Goal: Task Accomplishment & Management: Manage account settings

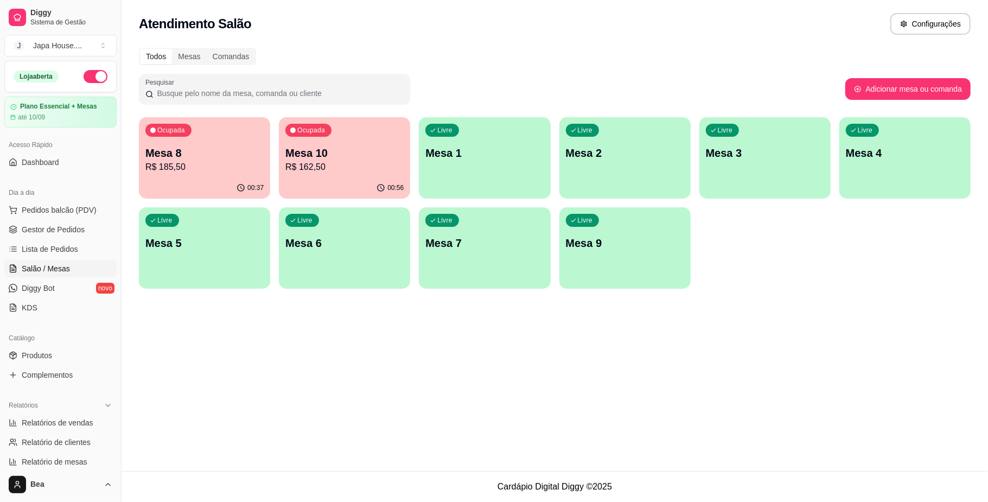
click at [222, 177] on button "Ocupada Mesa 8 R$ 185,50 00:37" at bounding box center [204, 157] width 131 height 81
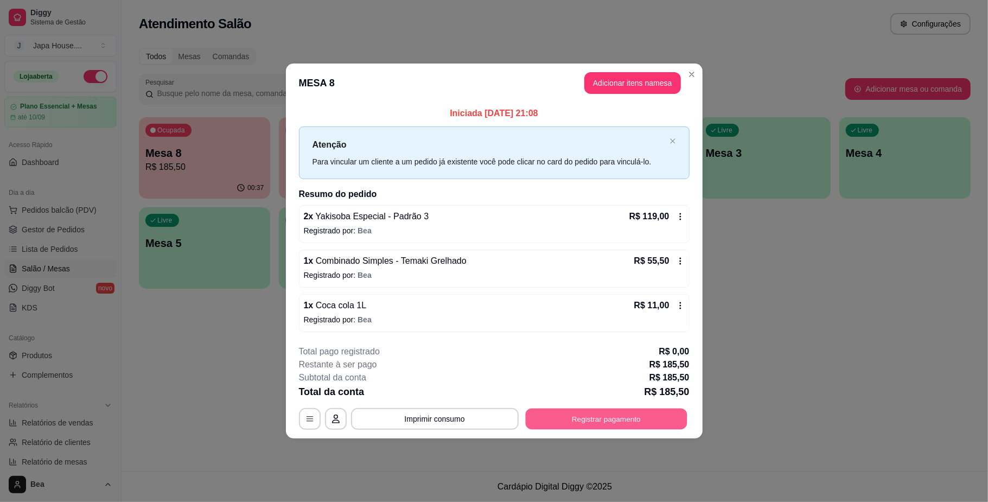
click at [623, 421] on button "Registrar pagamento" at bounding box center [606, 418] width 162 height 21
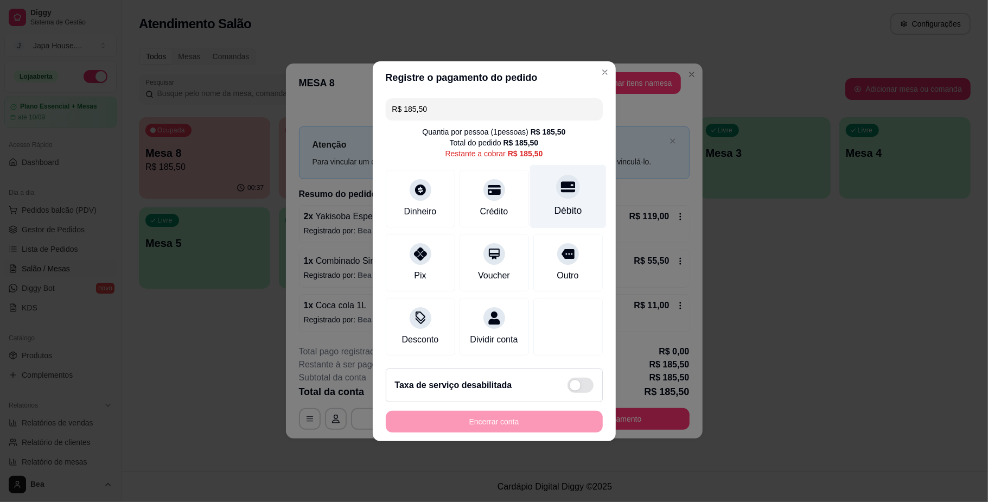
click at [556, 188] on div at bounding box center [568, 187] width 24 height 24
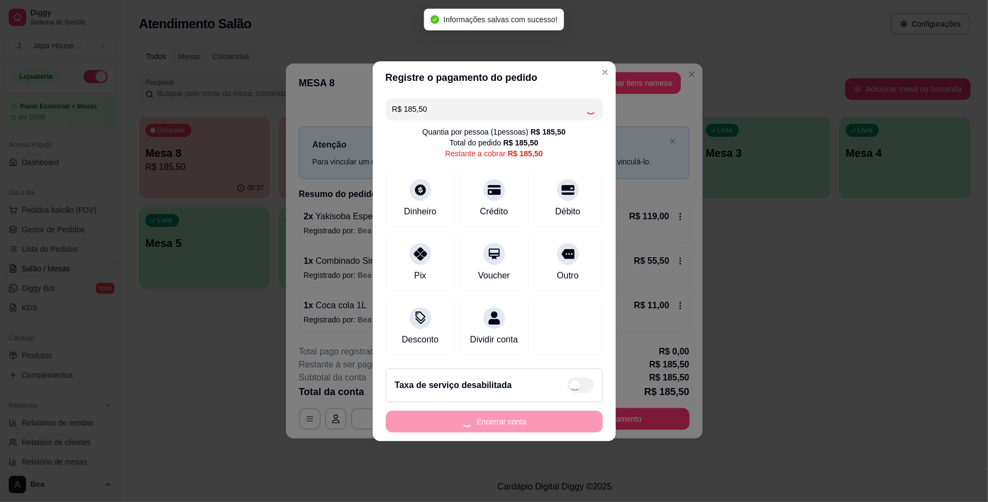
type input "R$ 0,00"
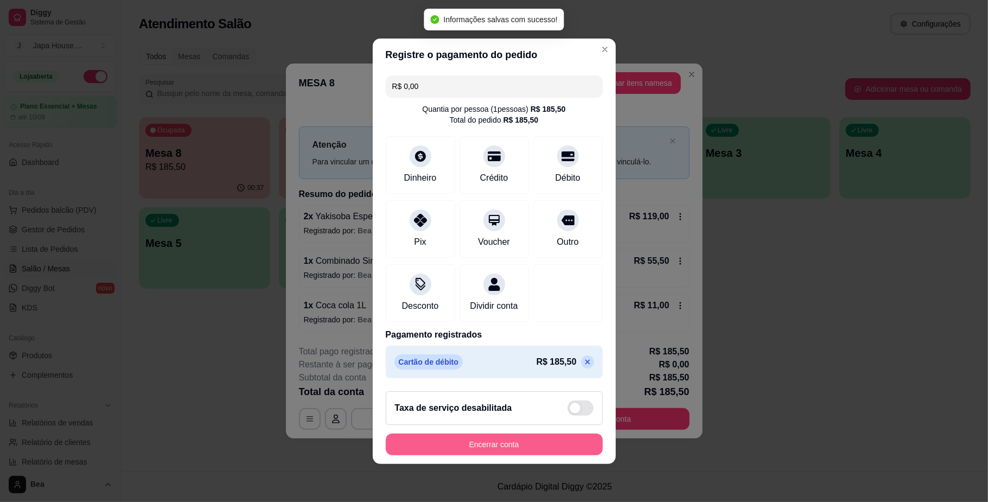
click at [550, 446] on button "Encerrar conta" at bounding box center [494, 444] width 217 height 22
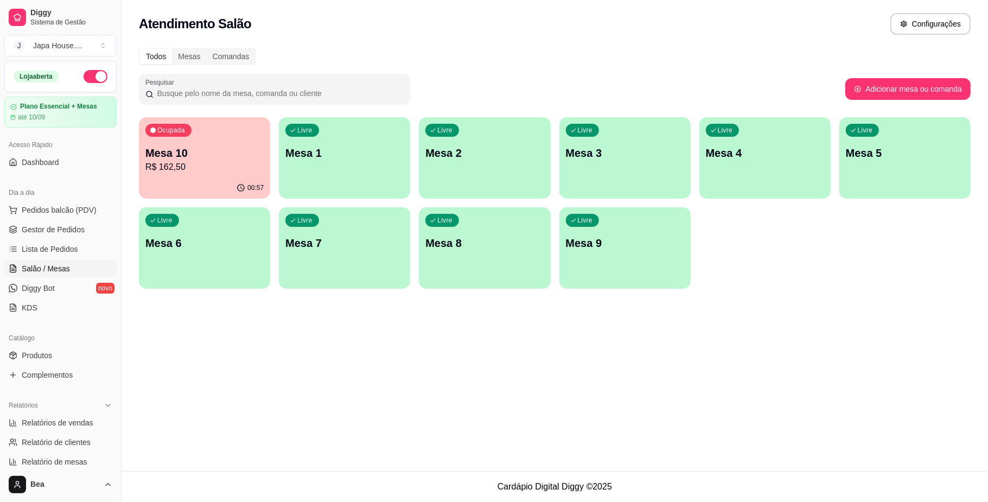
click at [242, 166] on p "R$ 162,50" at bounding box center [204, 167] width 118 height 13
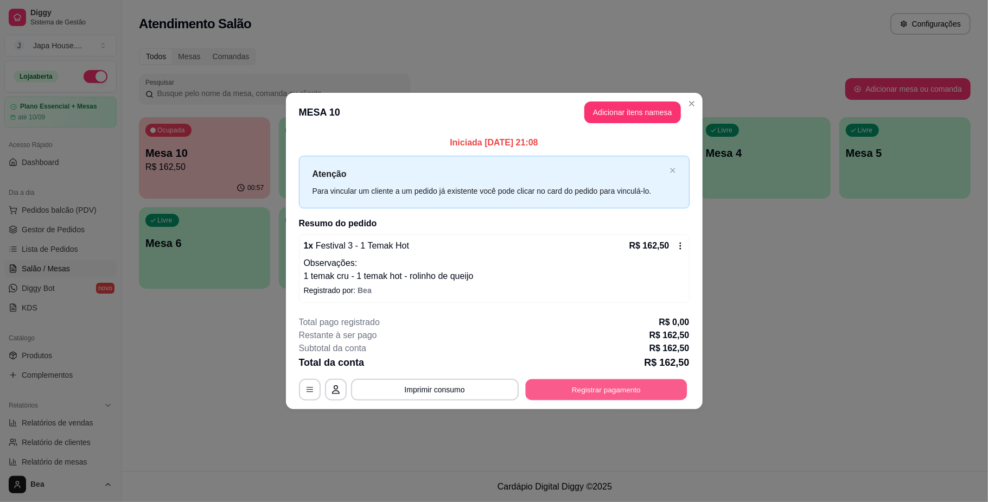
click at [619, 398] on button "Registrar pagamento" at bounding box center [606, 389] width 162 height 21
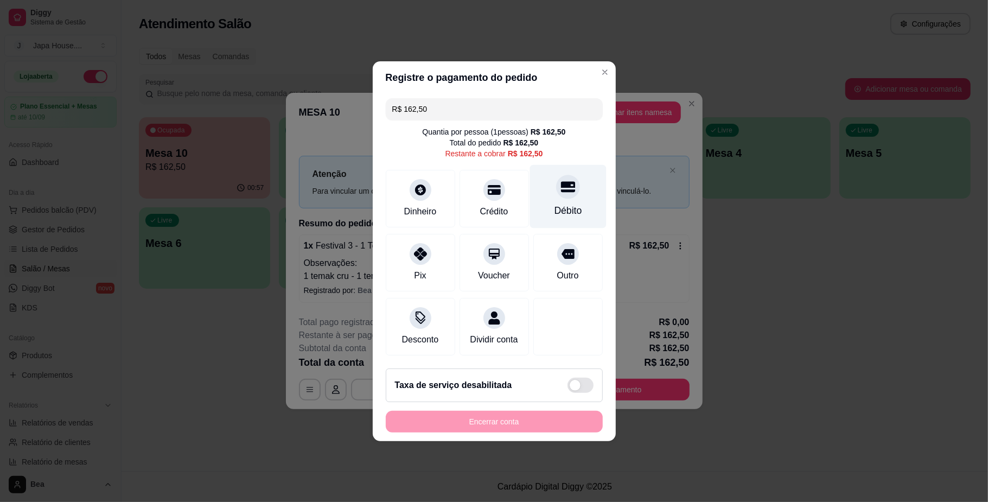
click at [566, 203] on div "Débito" at bounding box center [568, 210] width 28 height 14
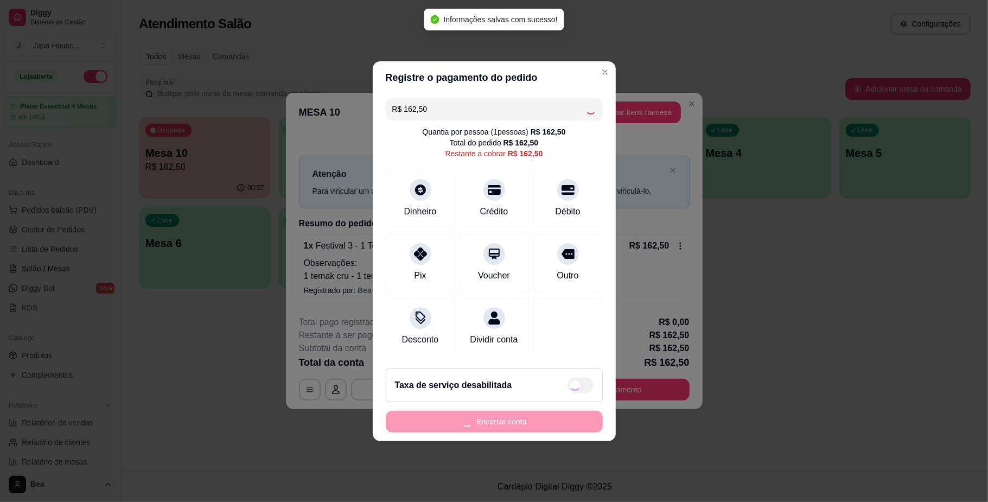
type input "R$ 0,00"
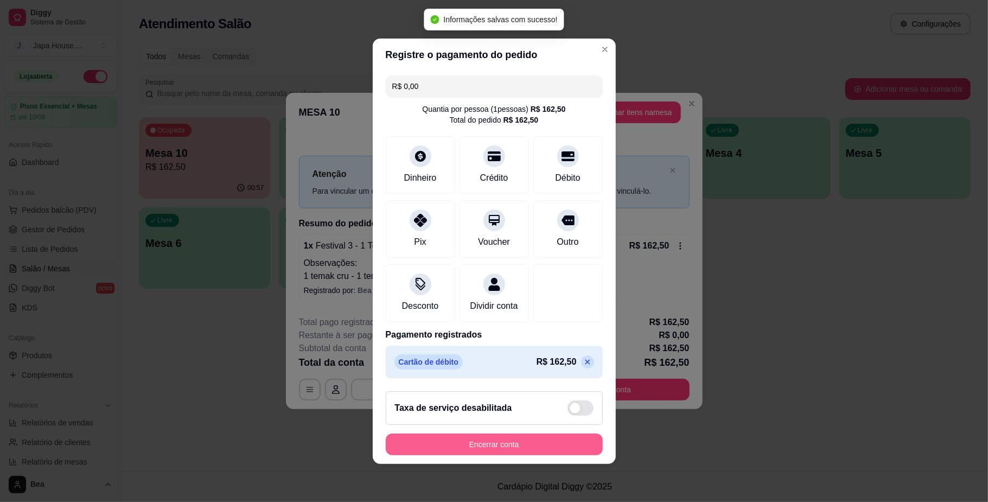
click at [535, 447] on button "Encerrar conta" at bounding box center [494, 444] width 217 height 22
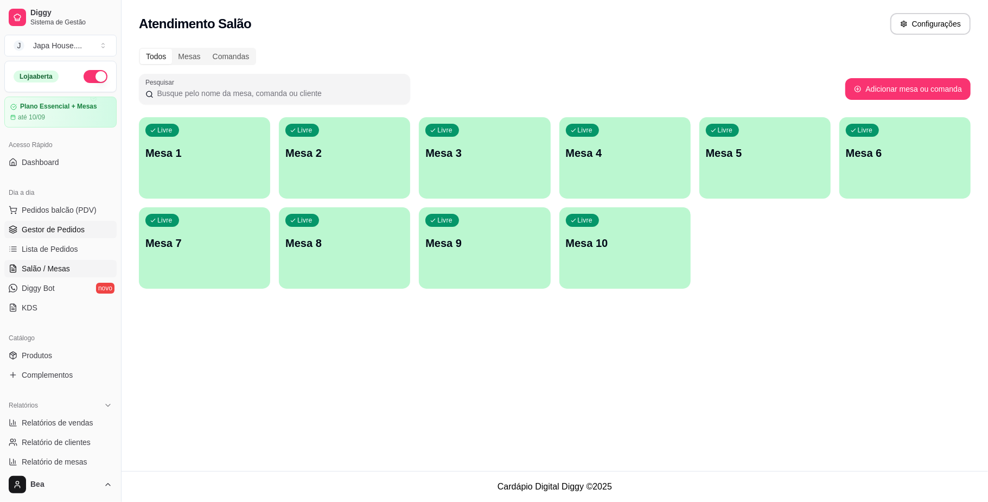
click at [50, 236] on link "Gestor de Pedidos" at bounding box center [60, 229] width 112 height 17
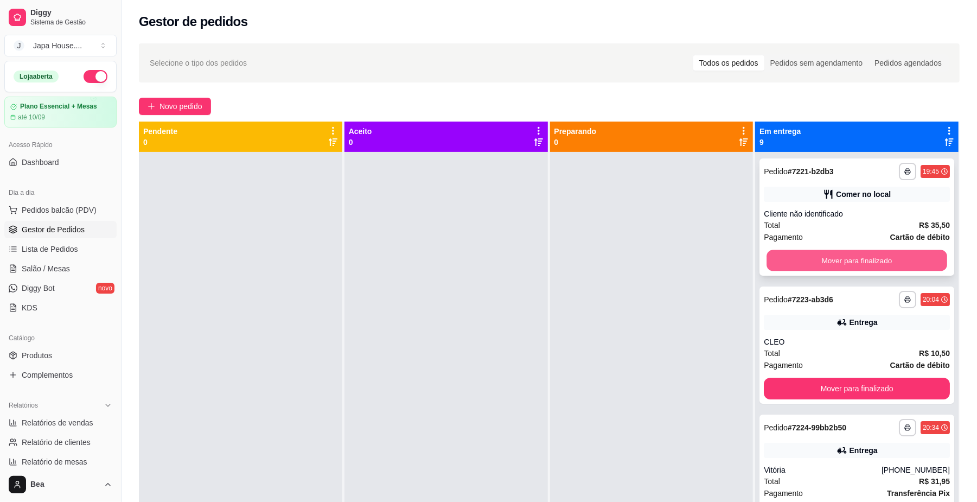
click at [918, 257] on button "Mover para finalizado" at bounding box center [856, 260] width 180 height 21
click at [918, 258] on button "Mover para finalizado" at bounding box center [857, 261] width 186 height 22
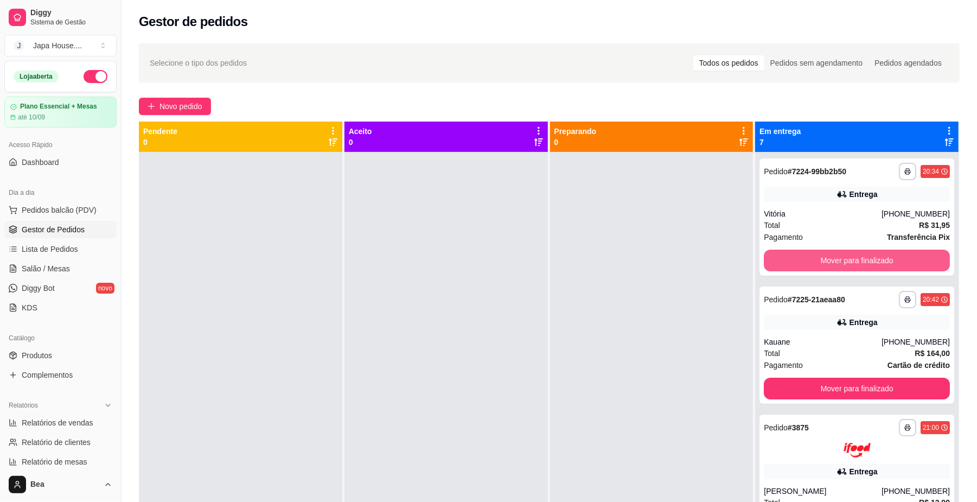
click at [918, 258] on button "Mover para finalizado" at bounding box center [857, 261] width 186 height 22
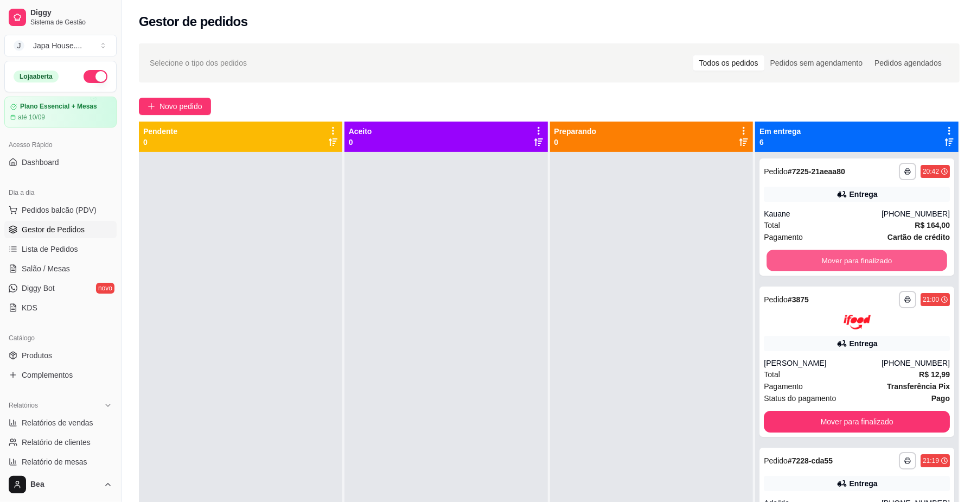
click at [918, 258] on button "Mover para finalizado" at bounding box center [856, 260] width 180 height 21
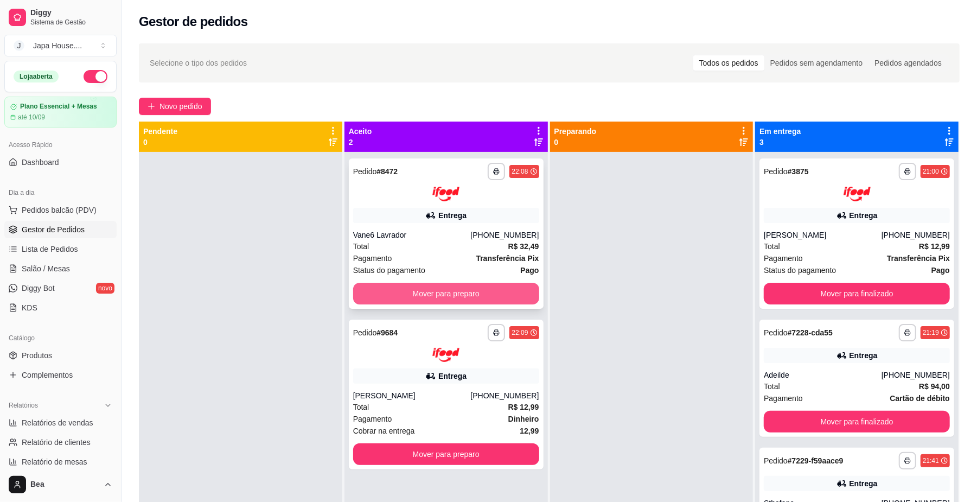
click at [408, 289] on button "Mover para preparo" at bounding box center [446, 294] width 186 height 22
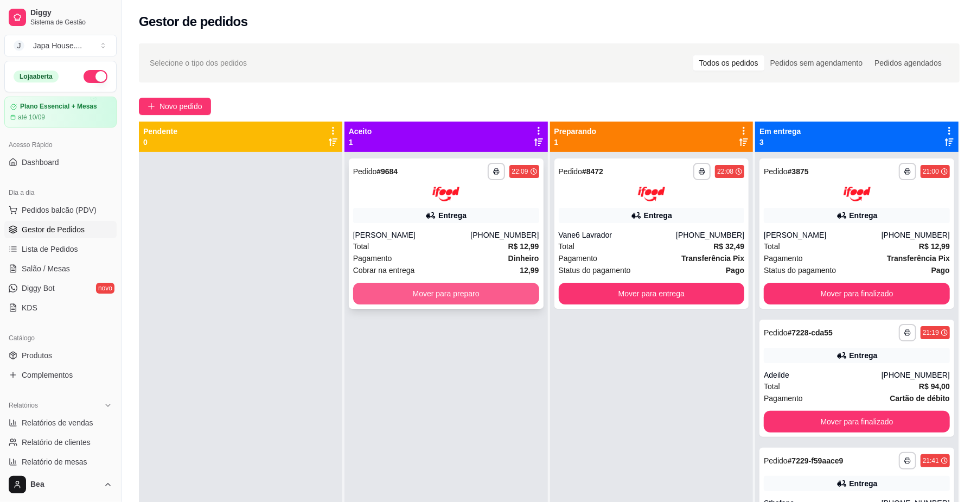
click at [456, 295] on button "Mover para preparo" at bounding box center [446, 294] width 186 height 22
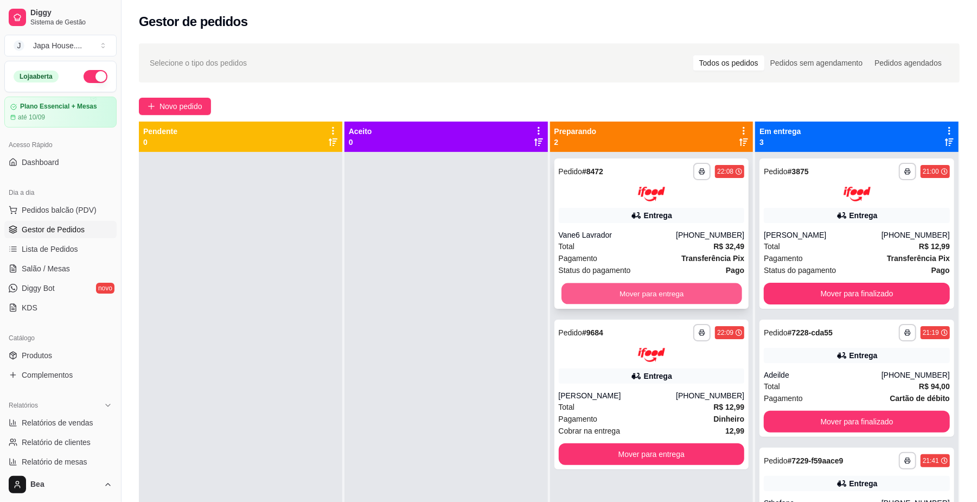
click at [606, 284] on button "Mover para entrega" at bounding box center [651, 293] width 180 height 21
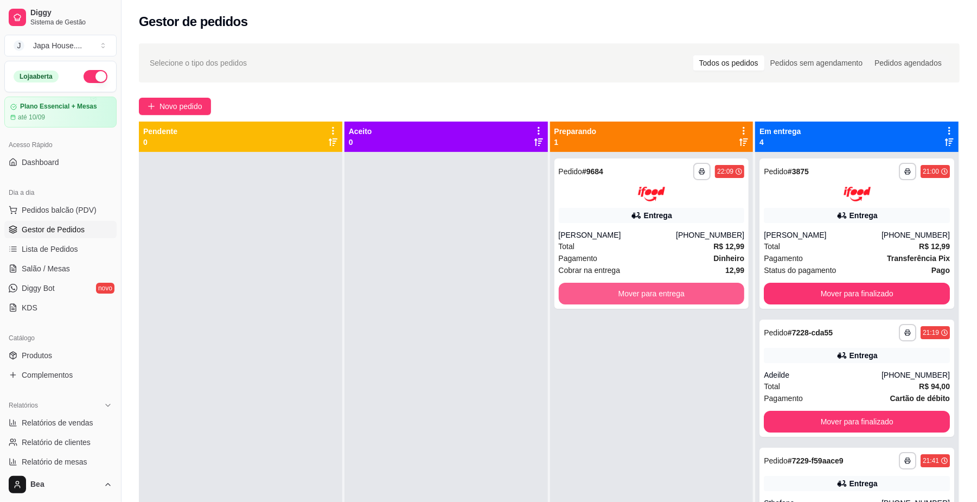
click at [609, 284] on button "Mover para entrega" at bounding box center [652, 294] width 186 height 22
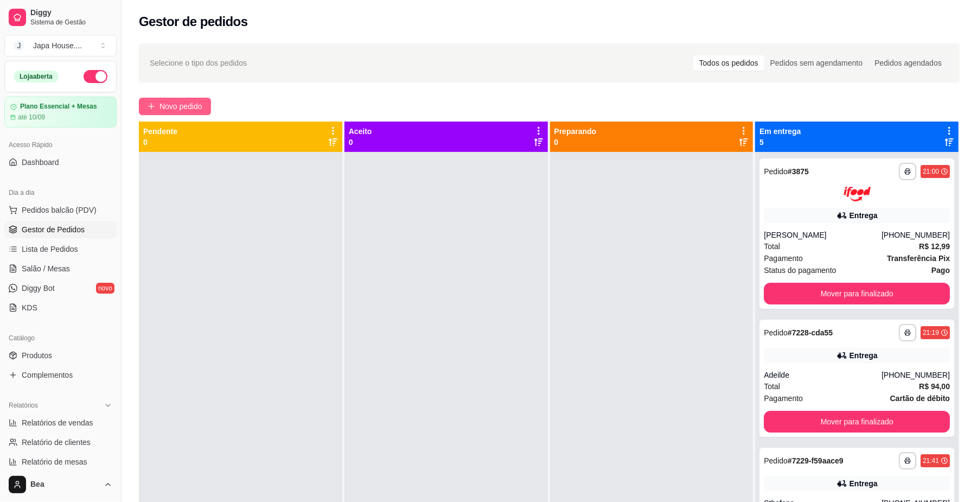
click at [194, 100] on button "Novo pedido" at bounding box center [175, 106] width 72 height 17
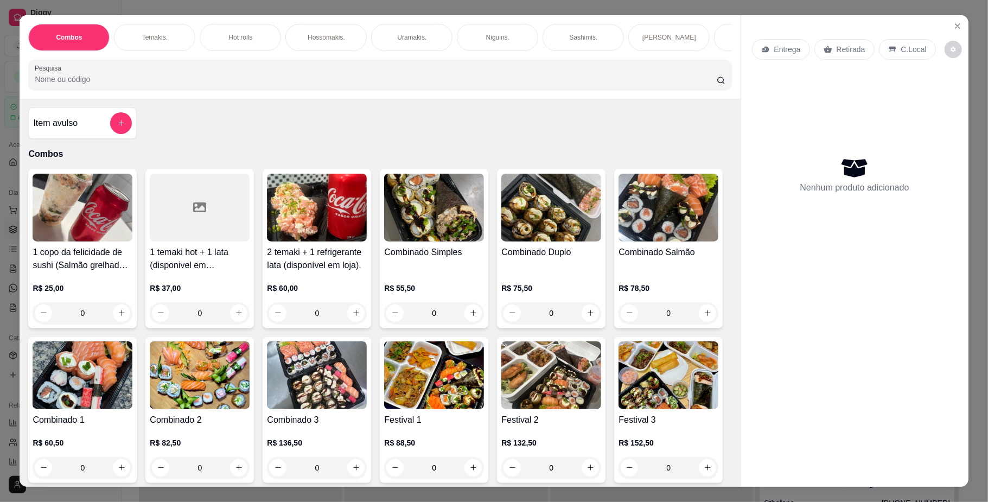
click at [842, 48] on p "Retirada" at bounding box center [850, 49] width 29 height 11
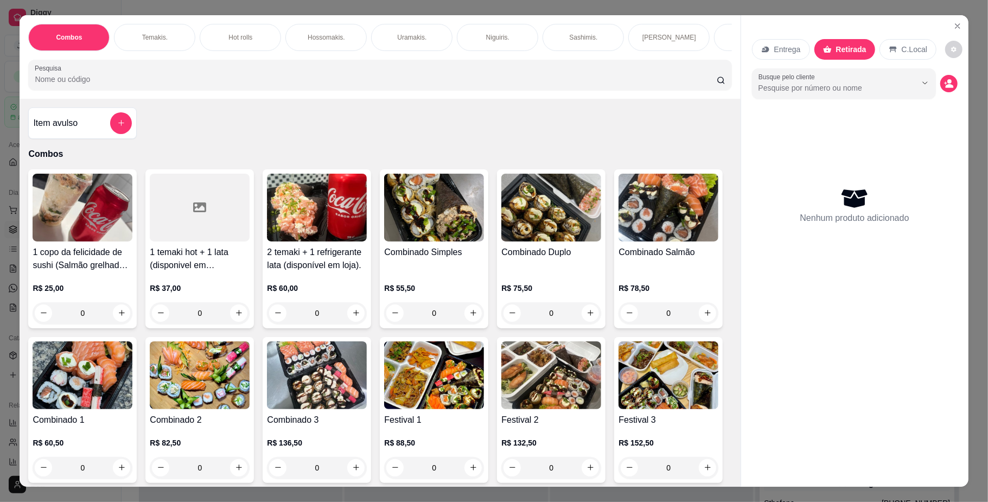
click at [535, 63] on div "Combos [PERSON_NAME]. Hot rolls Hossomakis. [GEOGRAPHIC_DATA]. Niguiris. Sashim…" at bounding box center [380, 57] width 720 height 84
click at [383, 41] on p "Yakisoba" at bounding box center [396, 37] width 26 height 9
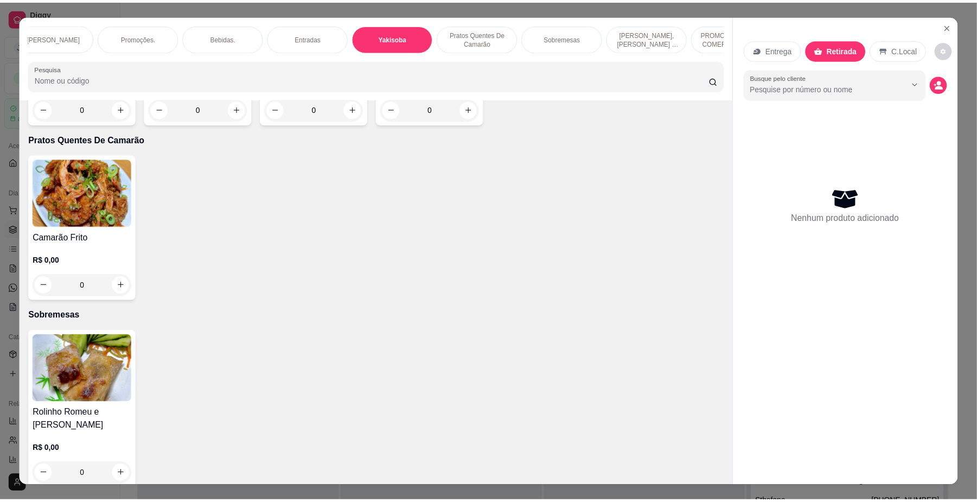
scroll to position [20, 0]
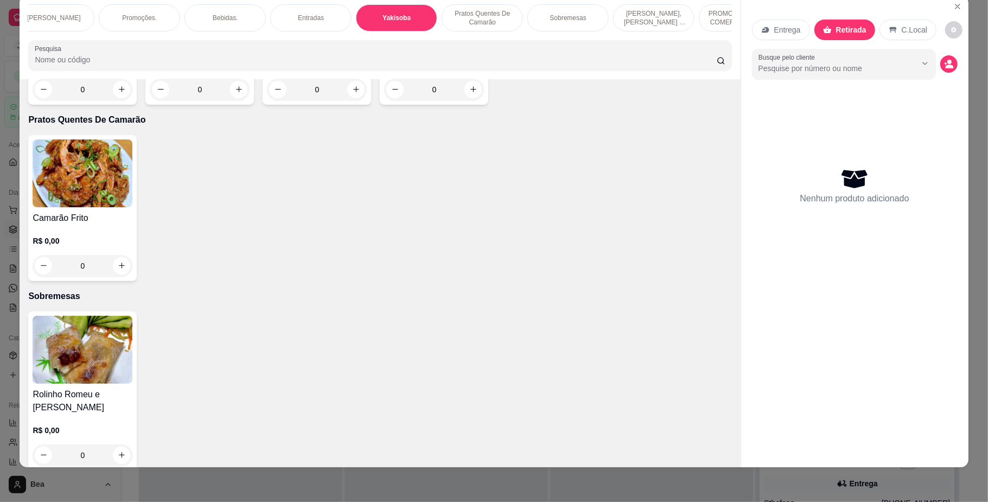
click at [120, 100] on div "0" at bounding box center [83, 90] width 100 height 22
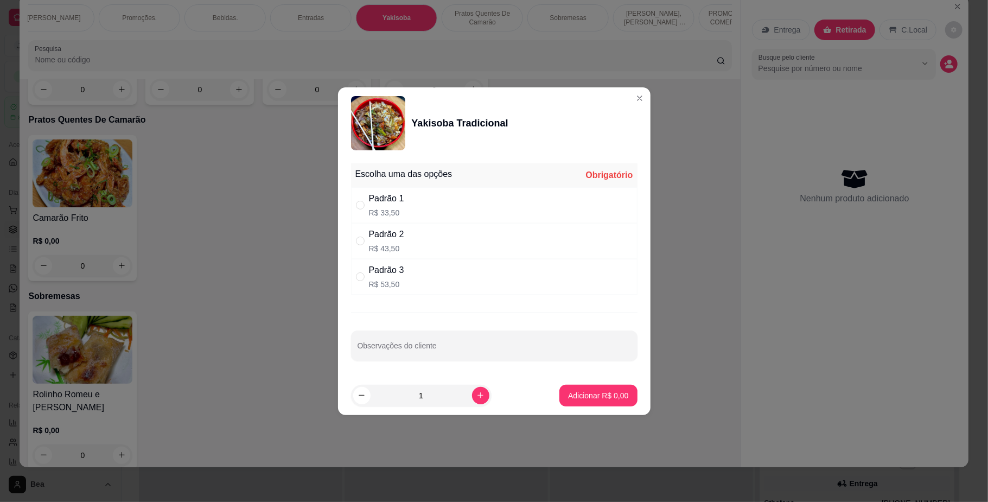
click at [437, 280] on div "Padrão 3 R$ 53,50" at bounding box center [494, 277] width 286 height 36
radio input "true"
click at [606, 398] on p "Adicionar R$ 53,50" at bounding box center [596, 395] width 63 height 10
type input "1"
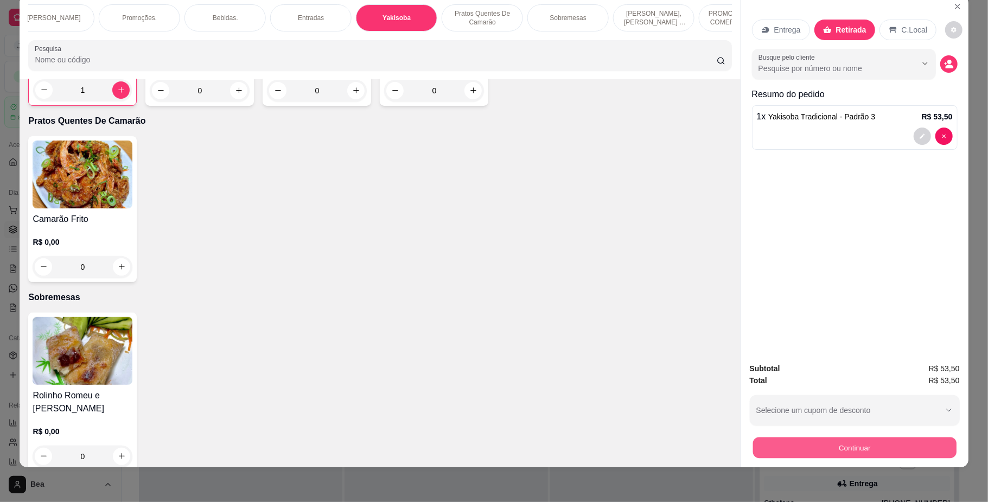
click at [803, 445] on button "Continuar" at bounding box center [853, 447] width 203 height 21
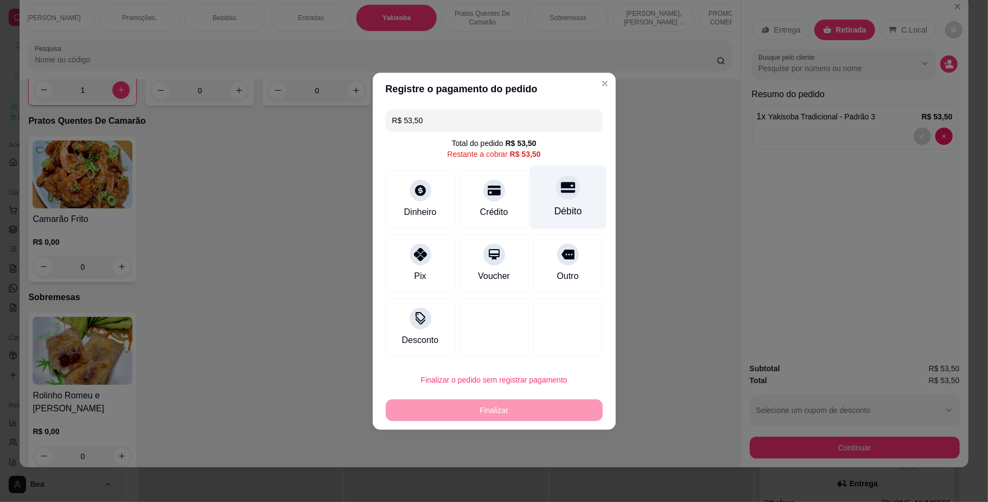
click at [572, 208] on div "Débito" at bounding box center [568, 211] width 28 height 14
type input "R$ 0,00"
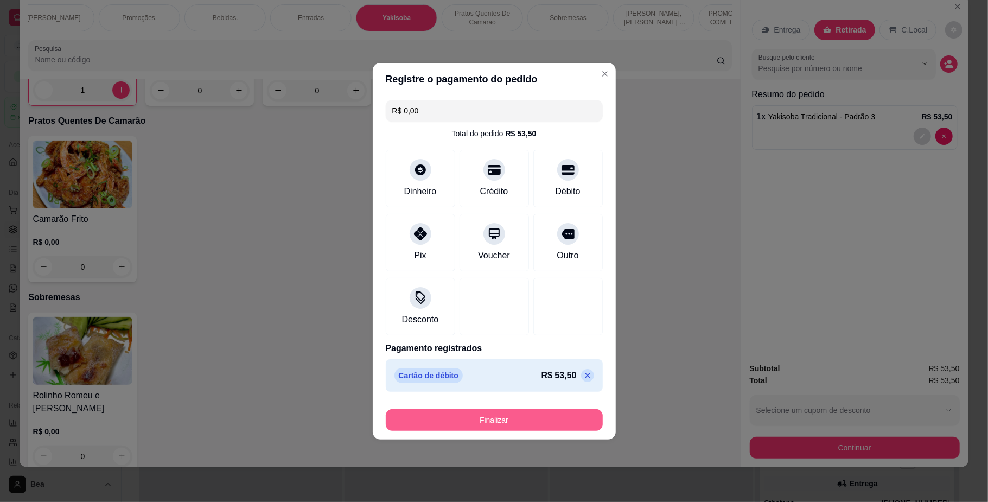
click at [555, 421] on button "Finalizar" at bounding box center [494, 420] width 217 height 22
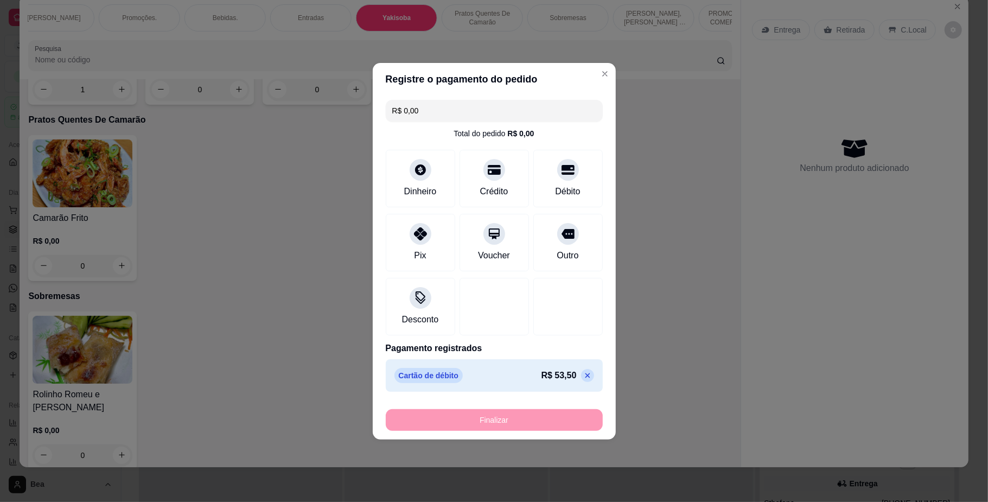
type input "0"
type input "-R$ 53,50"
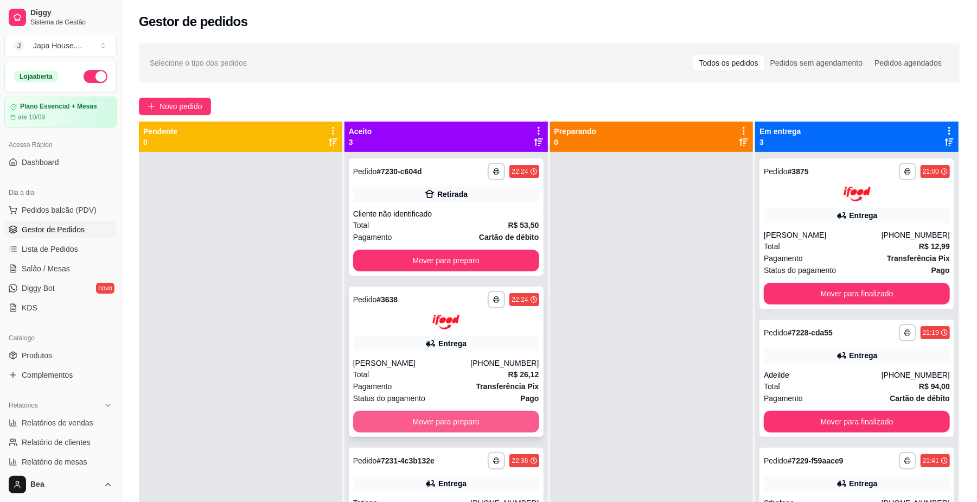
click at [513, 426] on button "Mover para preparo" at bounding box center [446, 422] width 186 height 22
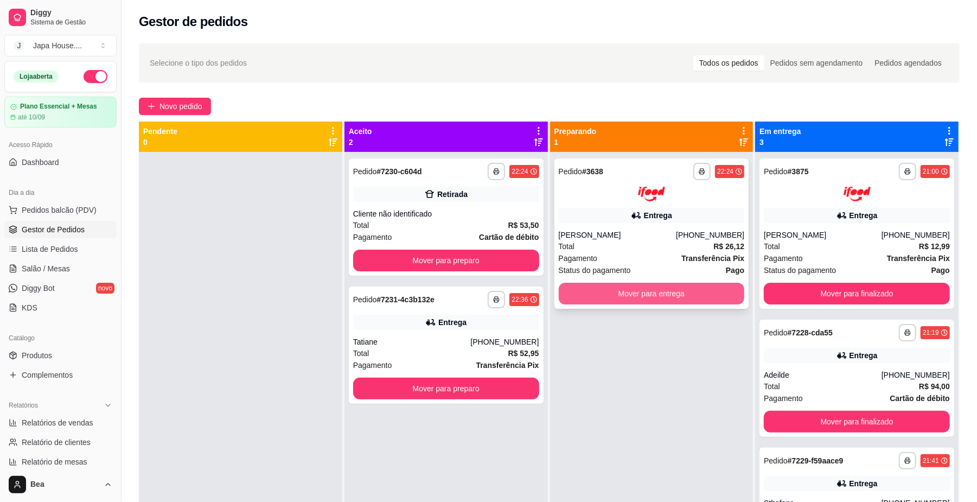
click at [630, 297] on button "Mover para entrega" at bounding box center [652, 294] width 186 height 22
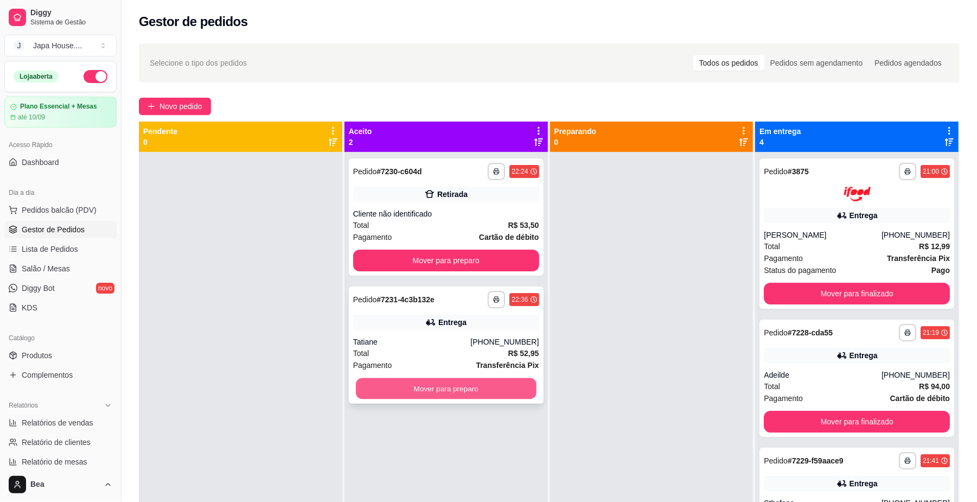
click at [503, 386] on button "Mover para preparo" at bounding box center [446, 388] width 180 height 21
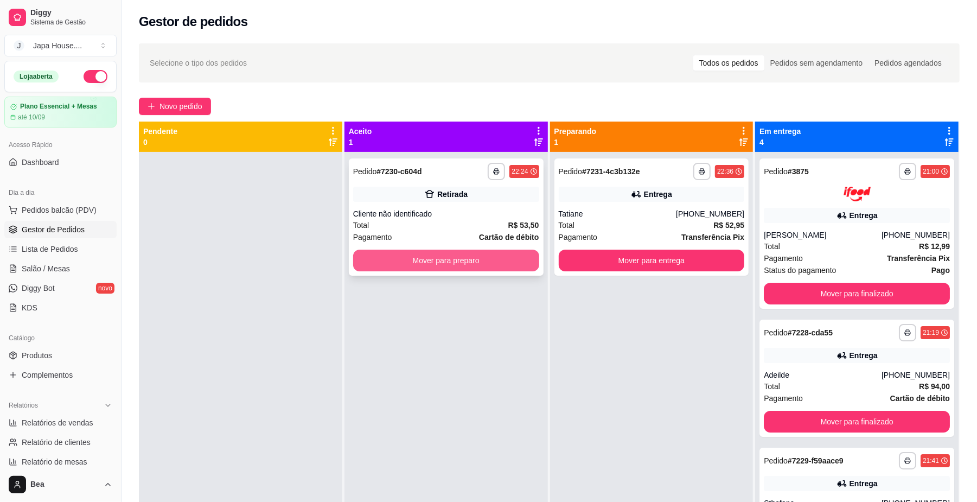
click at [514, 258] on button "Mover para preparo" at bounding box center [446, 261] width 186 height 22
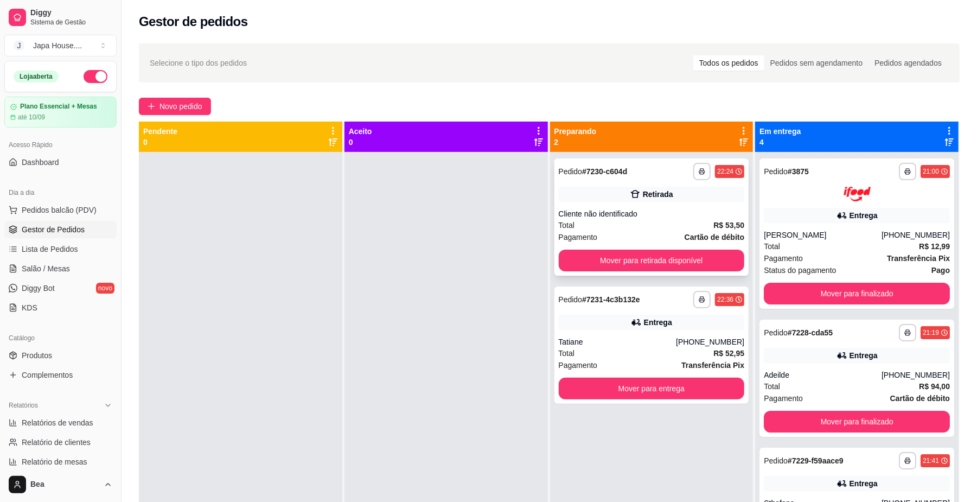
click at [657, 248] on div "**********" at bounding box center [651, 216] width 195 height 117
click at [663, 260] on button "Mover para retirada disponível" at bounding box center [652, 261] width 186 height 22
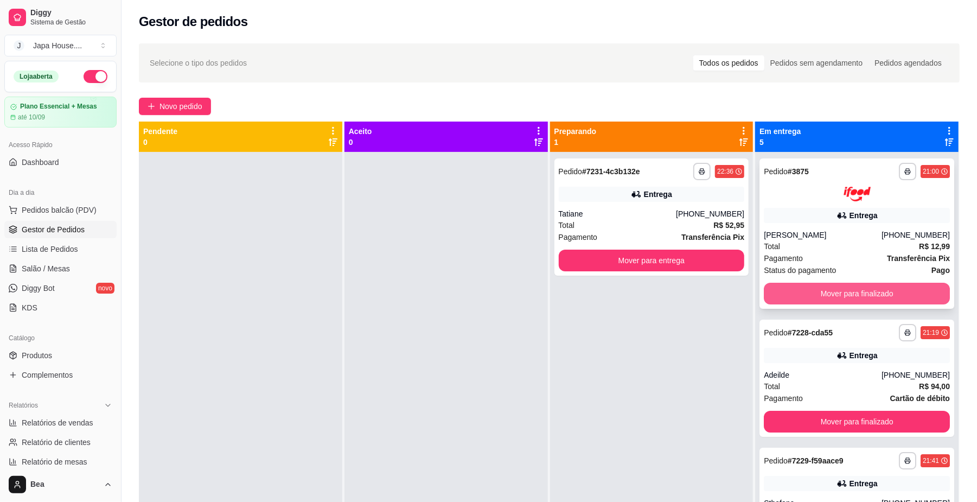
click at [805, 291] on button "Mover para finalizado" at bounding box center [857, 294] width 186 height 22
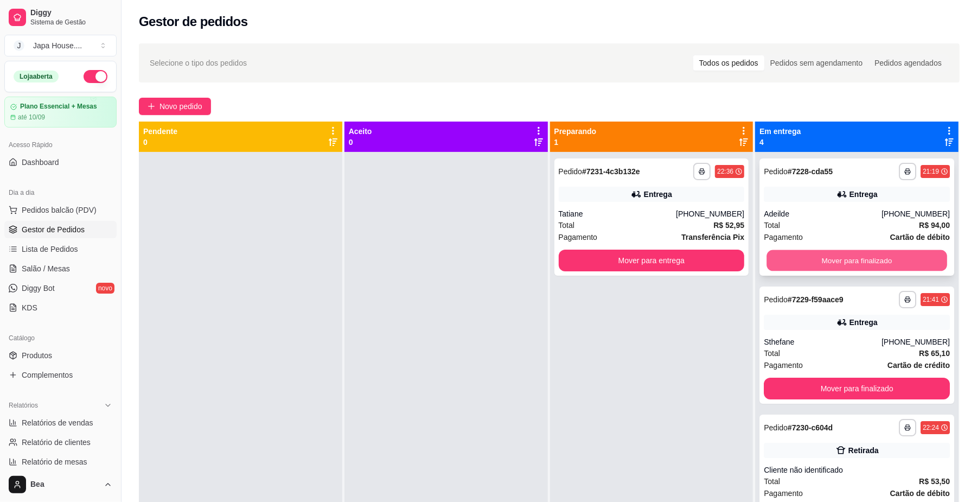
click at [819, 261] on button "Mover para finalizado" at bounding box center [856, 260] width 180 height 21
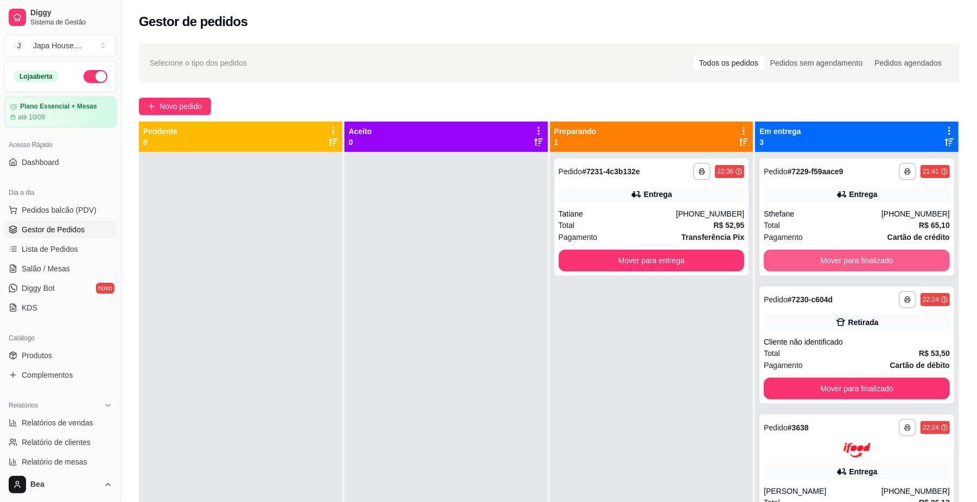
click at [819, 261] on button "Mover para finalizado" at bounding box center [857, 261] width 186 height 22
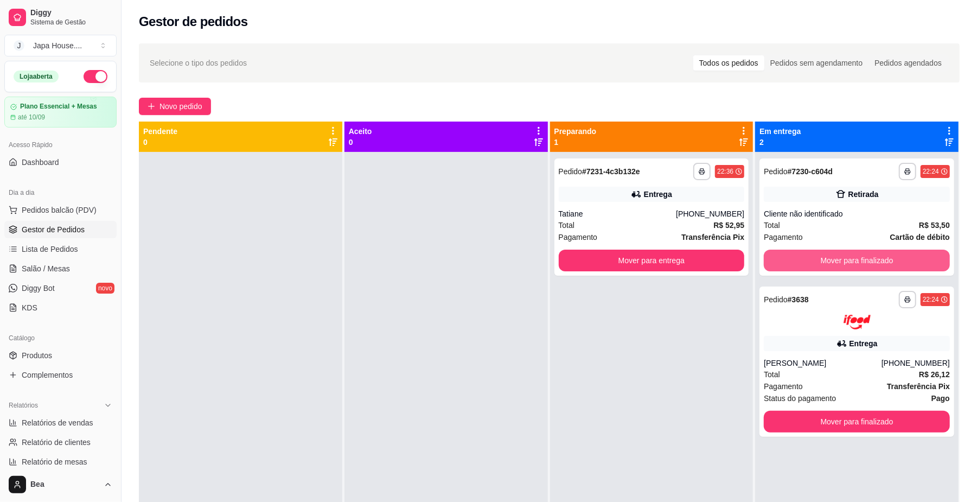
click at [819, 261] on button "Mover para finalizado" at bounding box center [857, 261] width 186 height 22
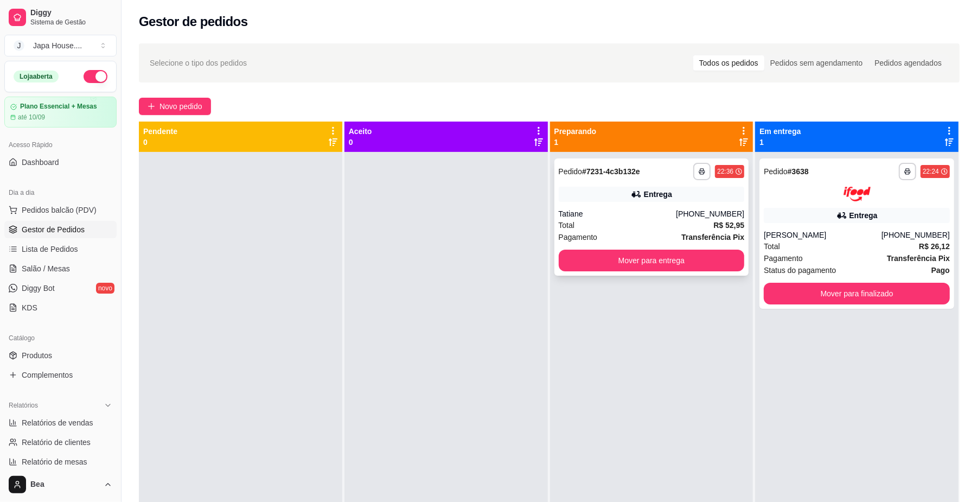
click at [628, 263] on button "Mover para entrega" at bounding box center [652, 261] width 186 height 22
click at [695, 261] on button "Mover para entrega" at bounding box center [651, 260] width 180 height 21
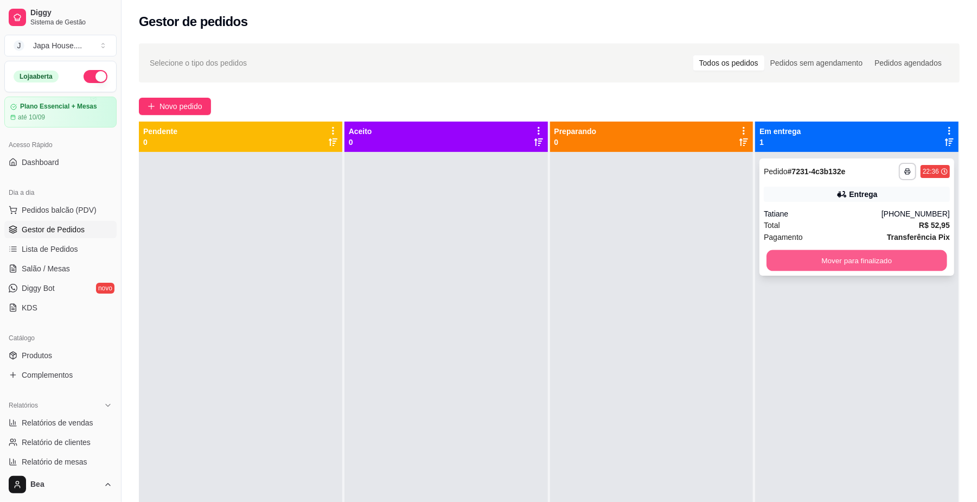
click at [875, 261] on button "Mover para finalizado" at bounding box center [856, 260] width 180 height 21
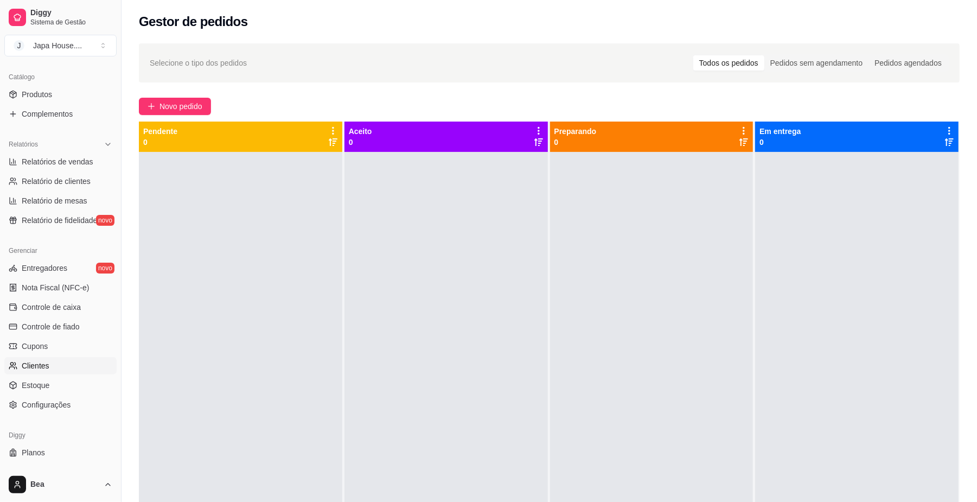
scroll to position [261, 0]
click at [75, 308] on span "Controle de caixa" at bounding box center [51, 306] width 59 height 11
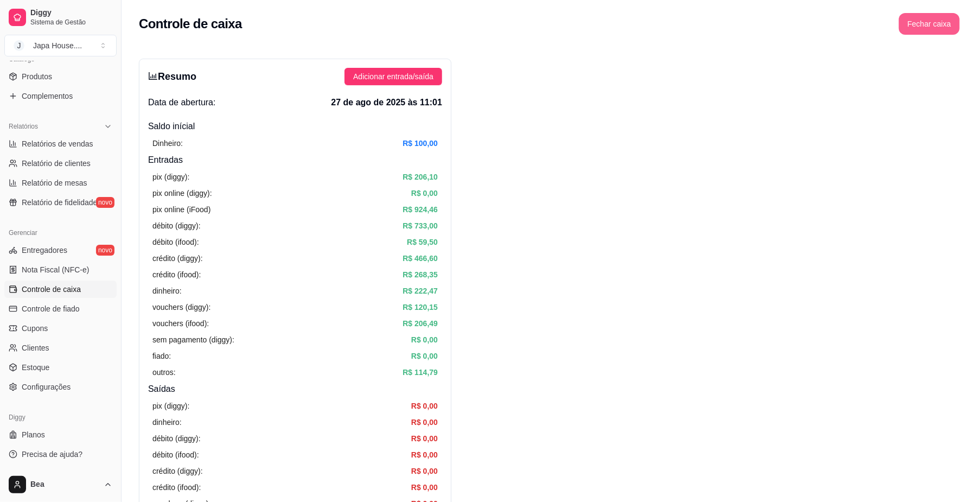
click at [922, 24] on button "Fechar caixa" at bounding box center [929, 24] width 61 height 22
click at [957, 91] on span "Sim" at bounding box center [959, 97] width 13 height 12
